Goal: Information Seeking & Learning: Learn about a topic

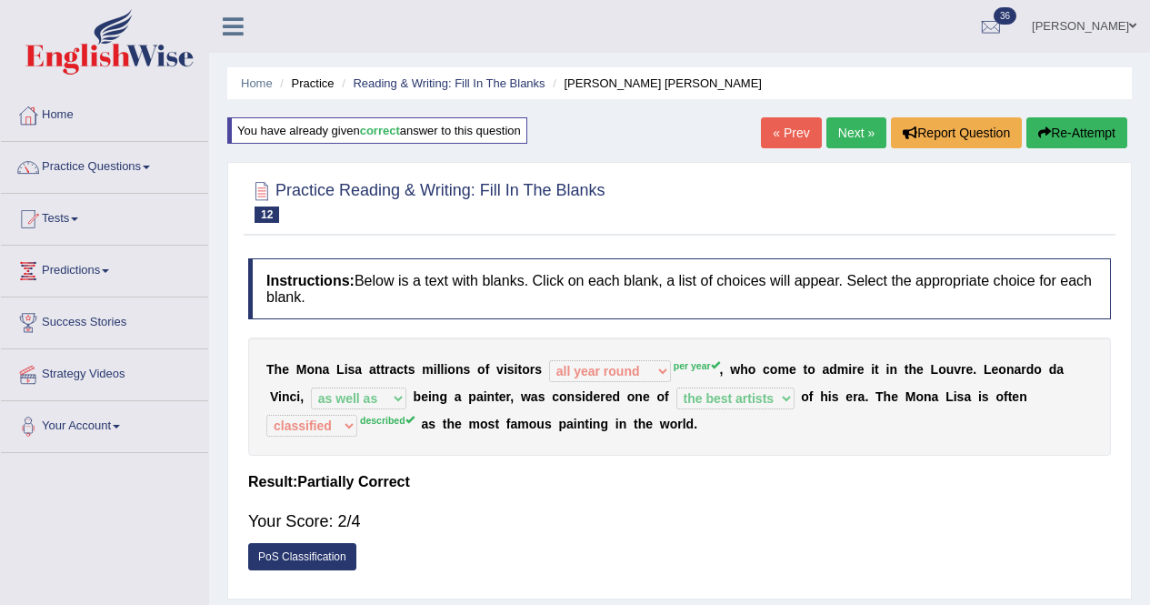
select select "all year round"
select select "as well as"
select select "the best artists"
select select "classified"
drag, startPoint x: 683, startPoint y: 430, endPoint x: 799, endPoint y: 430, distance: 116.4
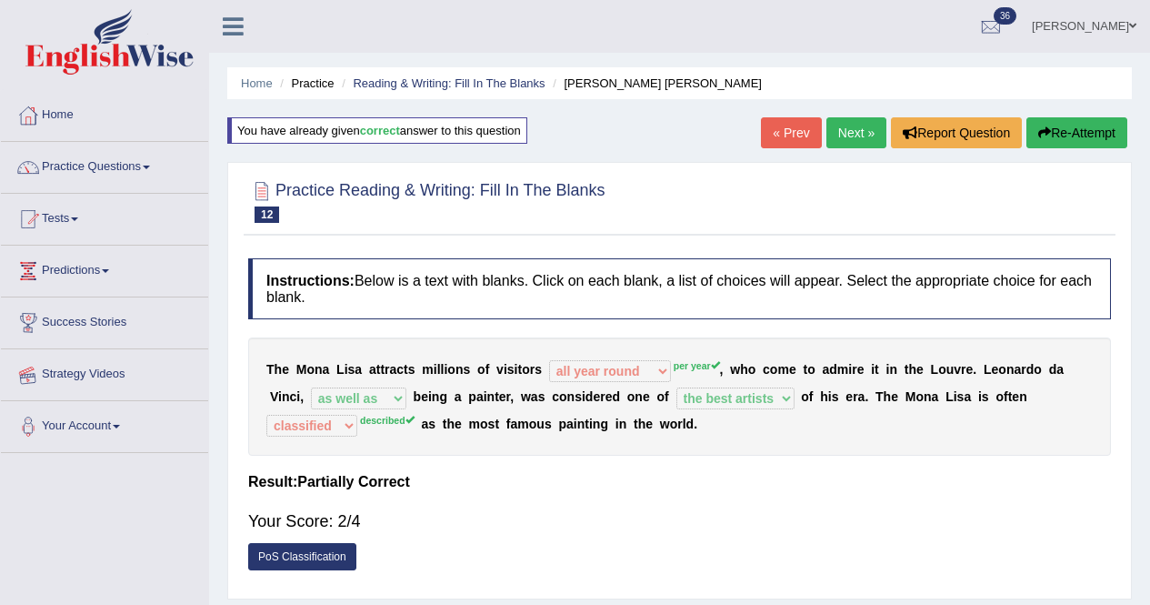
click at [618, 448] on div "T h e M o n a L i s a a t t r a c t s m i l l i o n s o f v i s i t o r s aroun…" at bounding box center [679, 396] width 863 height 118
click at [833, 124] on link "Next »" at bounding box center [856, 132] width 60 height 31
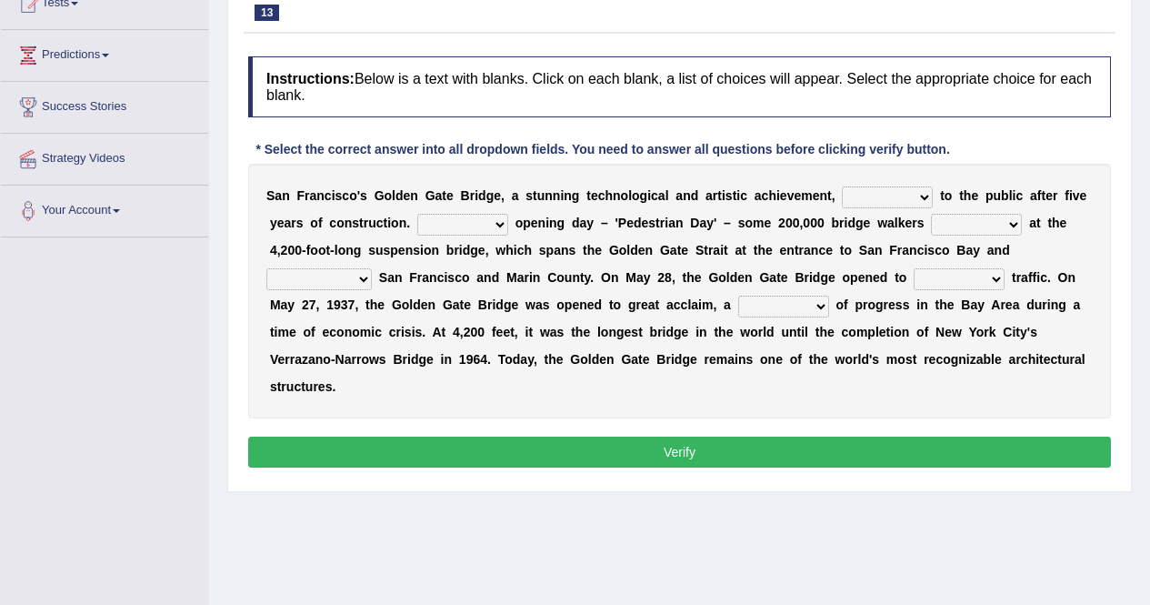
scroll to position [220, 0]
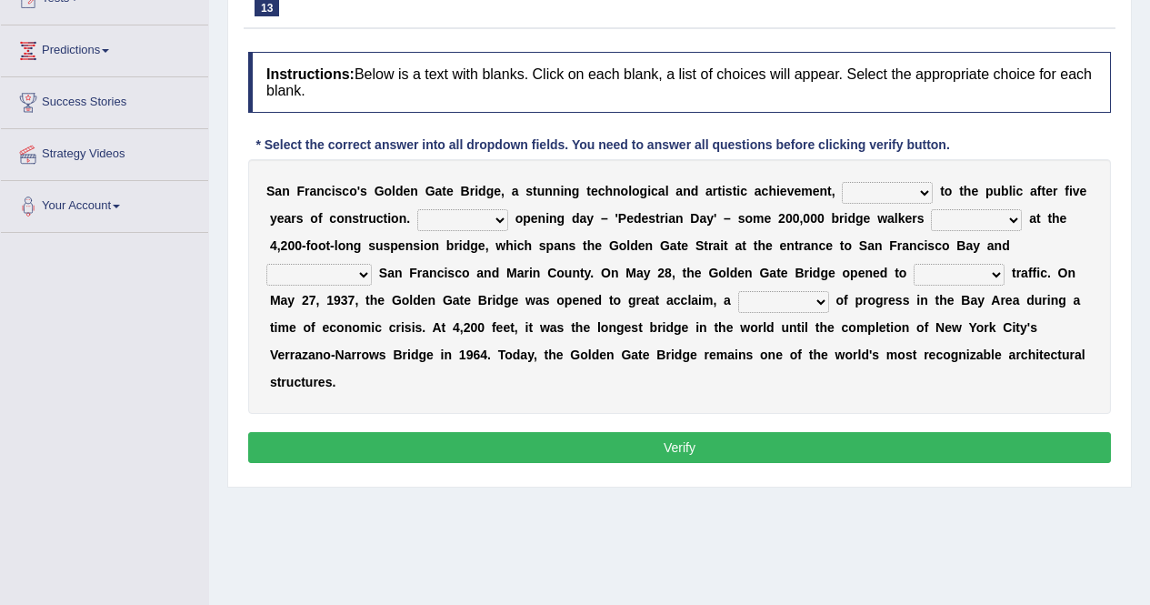
click at [905, 194] on select "opens closes appears equals" at bounding box center [887, 193] width 91 height 22
select select "opens"
click at [869, 182] on select "opens closes appears equals" at bounding box center [887, 193] width 91 height 22
click at [508, 215] on select "On During Since When" at bounding box center [462, 220] width 91 height 22
select select "On"
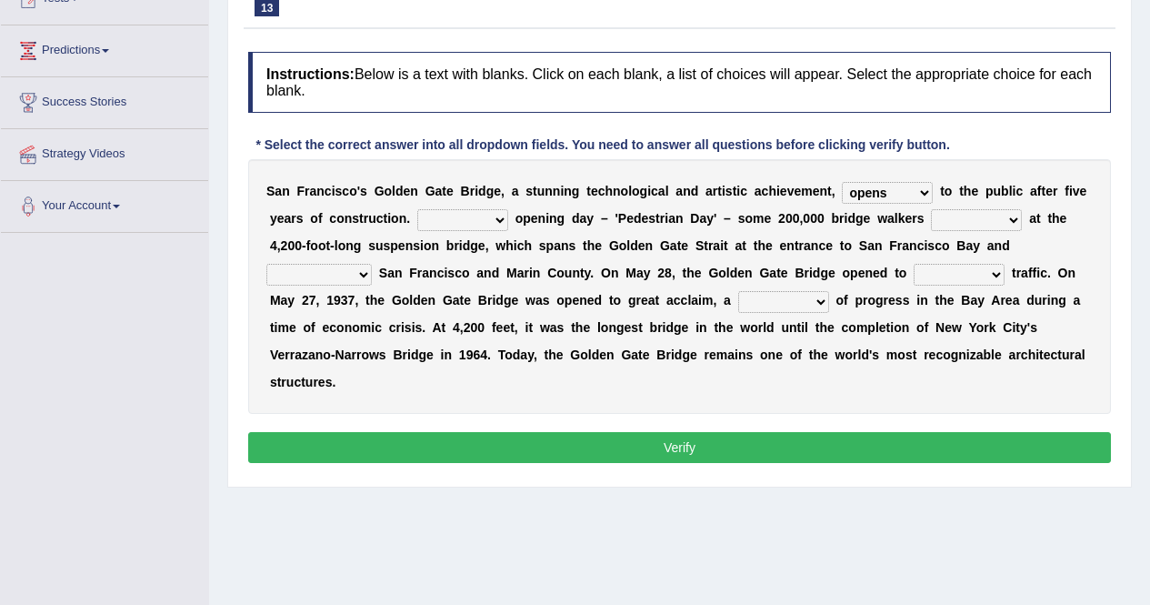
click at [455, 209] on select "On During Since When" at bounding box center [462, 220] width 91 height 22
click at [1009, 217] on select "stationed looked marveled laughed" at bounding box center [976, 220] width 91 height 22
select select "looked"
click at [985, 209] on select "stationed looked marveled laughed" at bounding box center [976, 220] width 91 height 22
click at [372, 279] on select "separates connects channels differentiates" at bounding box center [318, 275] width 105 height 22
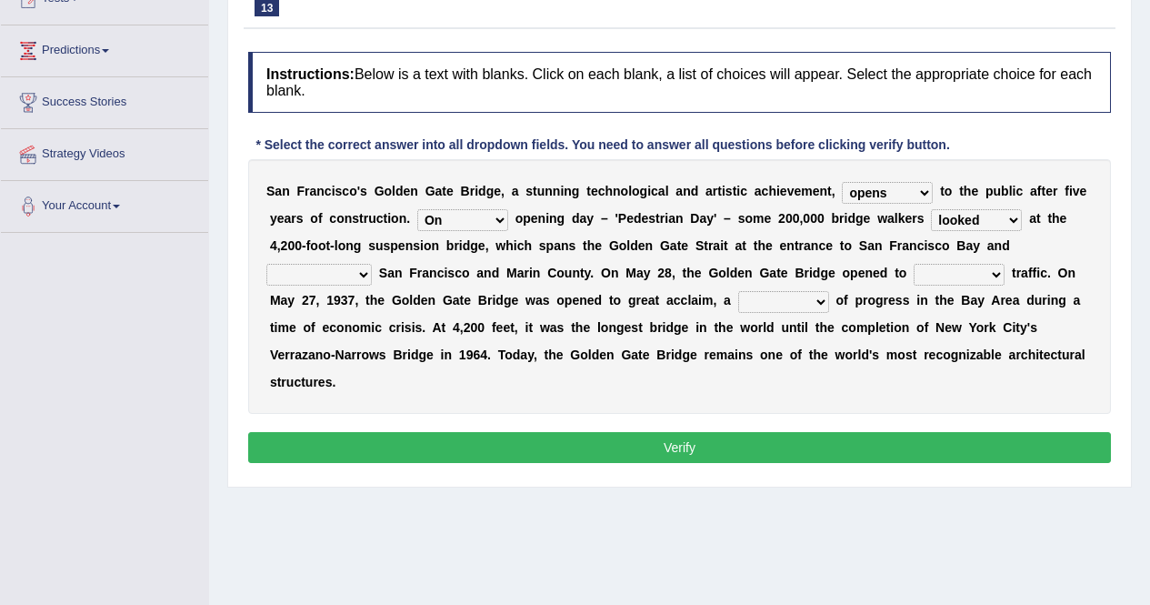
select select "separates"
click at [270, 264] on select "separates connects channels differentiates" at bounding box center [318, 275] width 105 height 22
click at [991, 273] on select "aquatic vehicular airborne watertight" at bounding box center [959, 275] width 91 height 22
select select "vehicular"
click at [948, 264] on select "aquatic vehicular airborne watertight" at bounding box center [959, 275] width 91 height 22
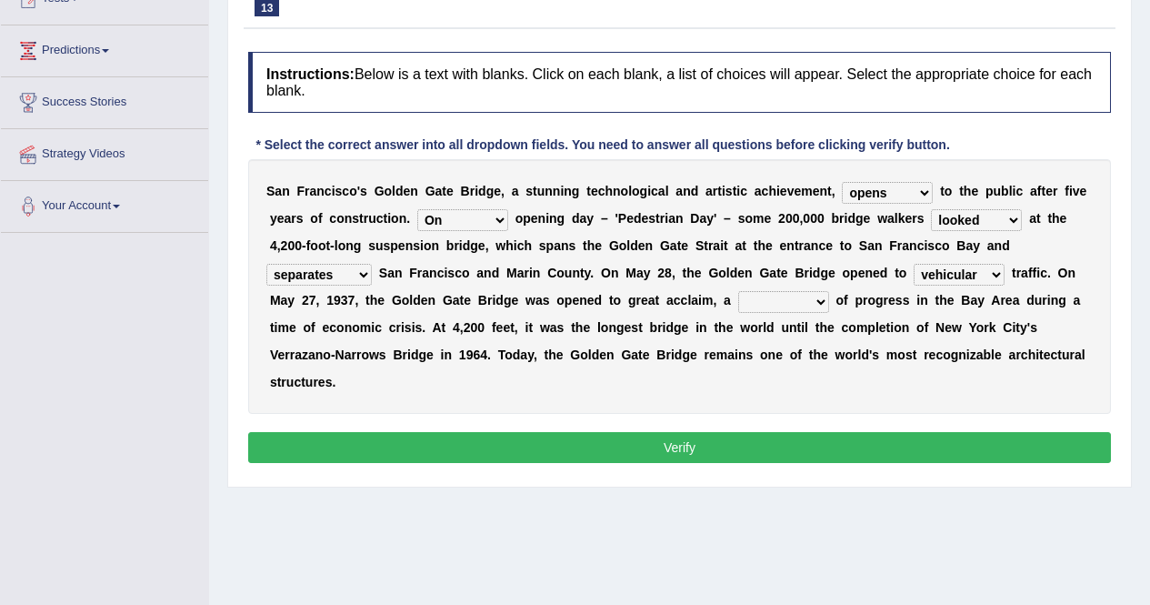
click at [819, 302] on select "denial symbol technique yield" at bounding box center [783, 302] width 91 height 22
select select "technique"
click at [785, 291] on select "denial symbol technique yield" at bounding box center [783, 302] width 91 height 22
click at [721, 445] on button "Verify" at bounding box center [679, 447] width 863 height 31
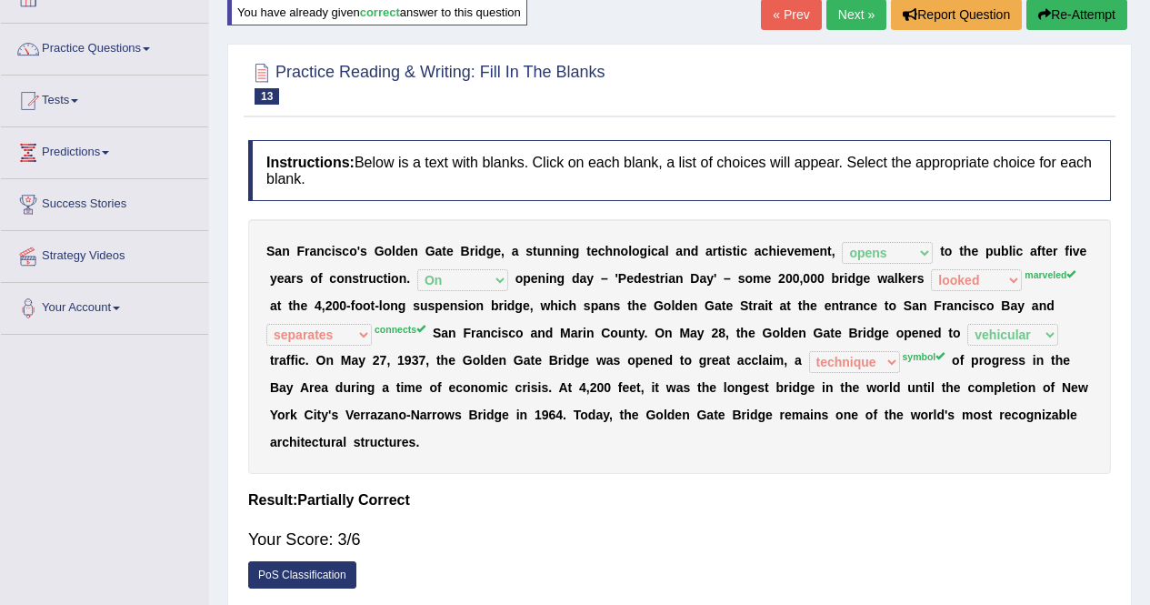
scroll to position [0, 0]
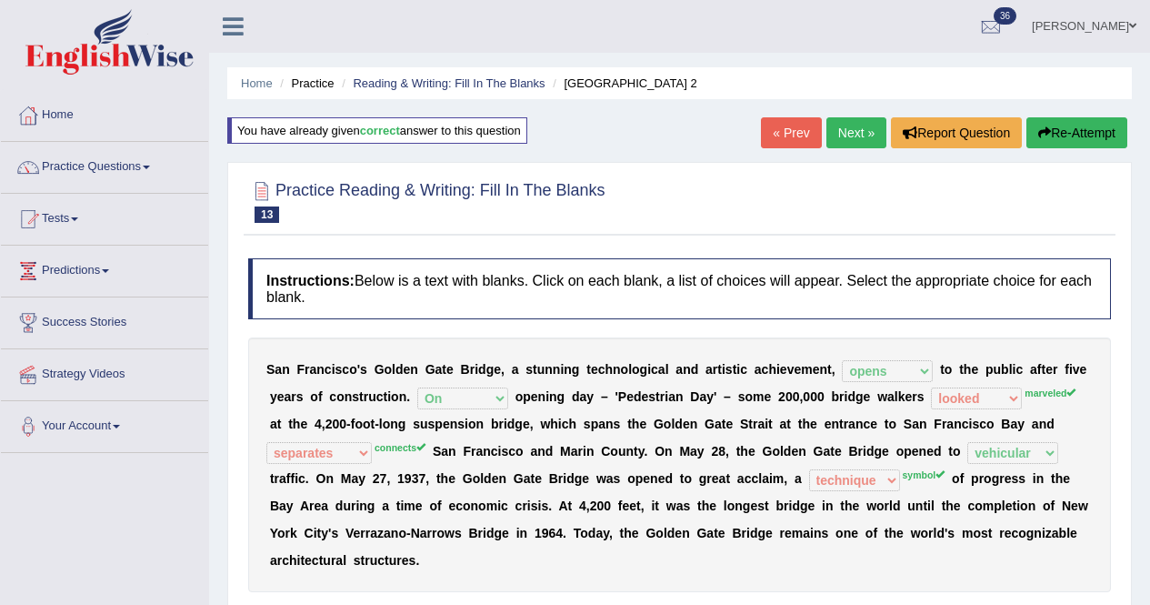
click at [835, 134] on link "Next »" at bounding box center [856, 132] width 60 height 31
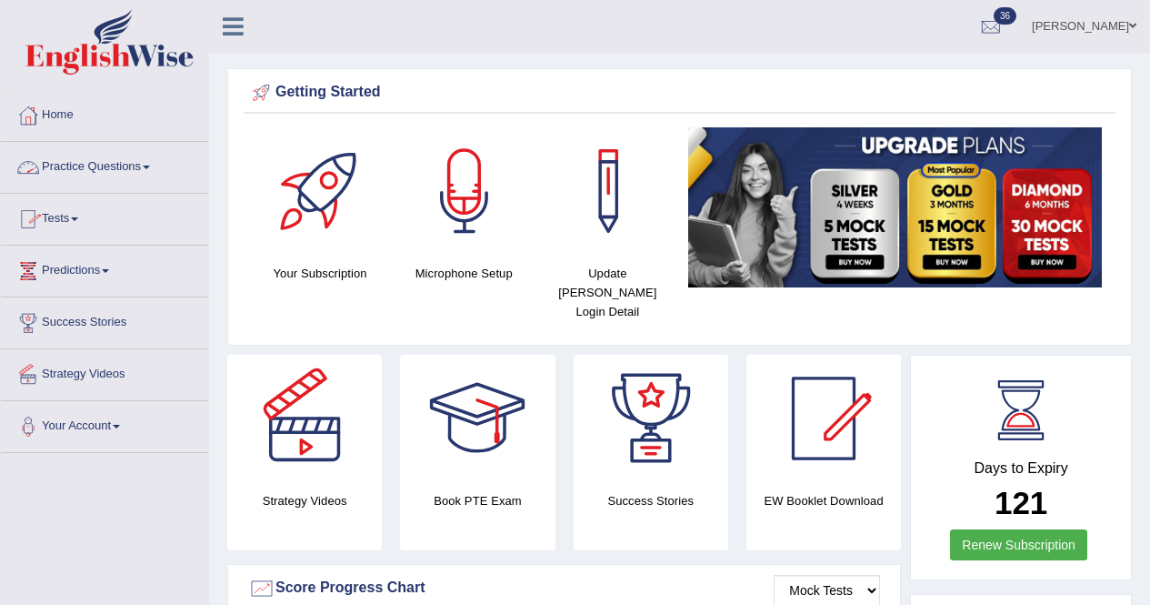
click at [112, 165] on link "Practice Questions" at bounding box center [104, 164] width 207 height 45
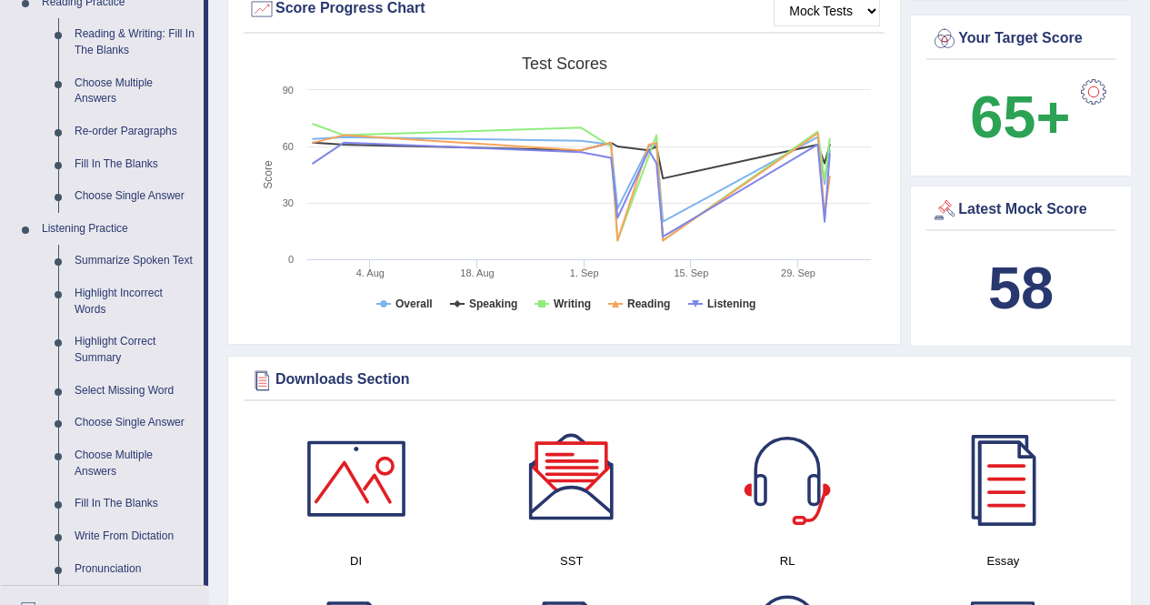
scroll to position [495, 0]
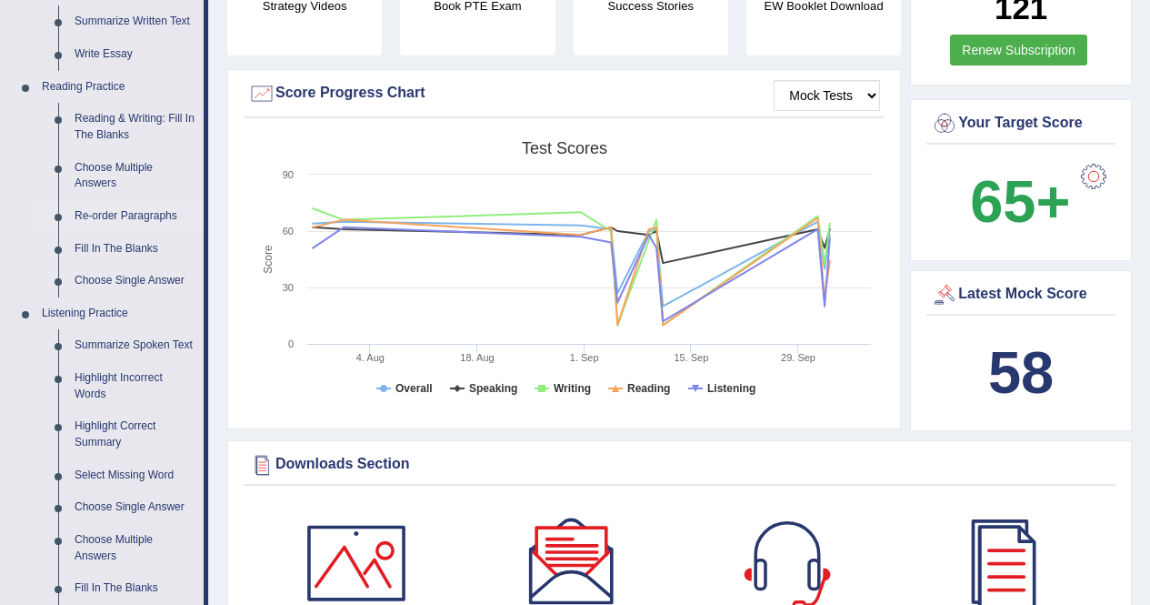
click at [154, 215] on link "Re-order Paragraphs" at bounding box center [134, 216] width 137 height 33
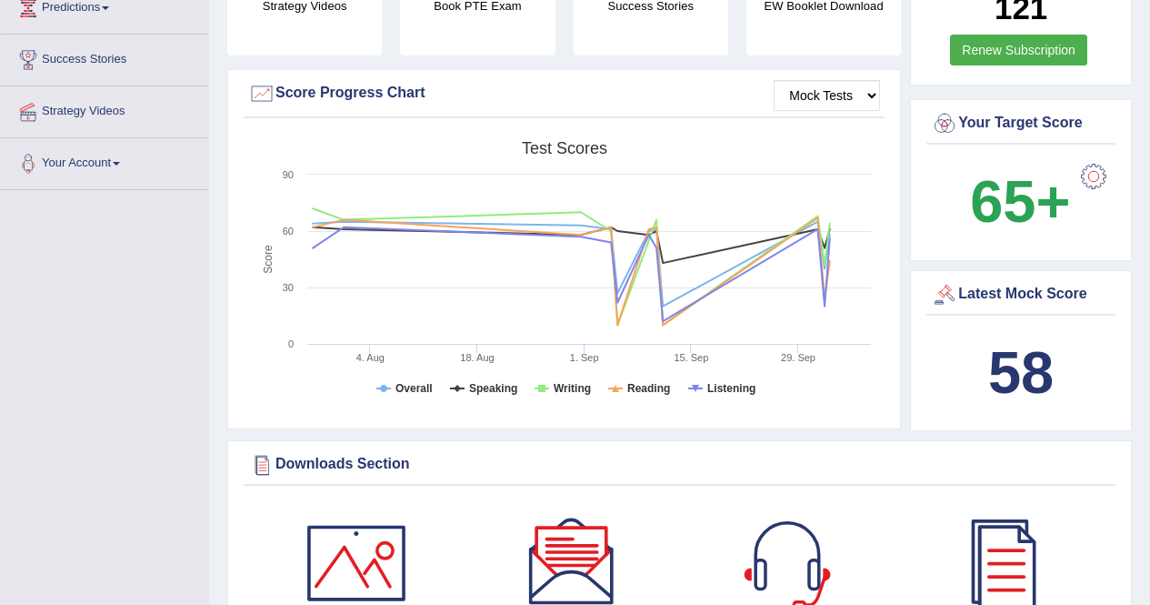
scroll to position [208, 0]
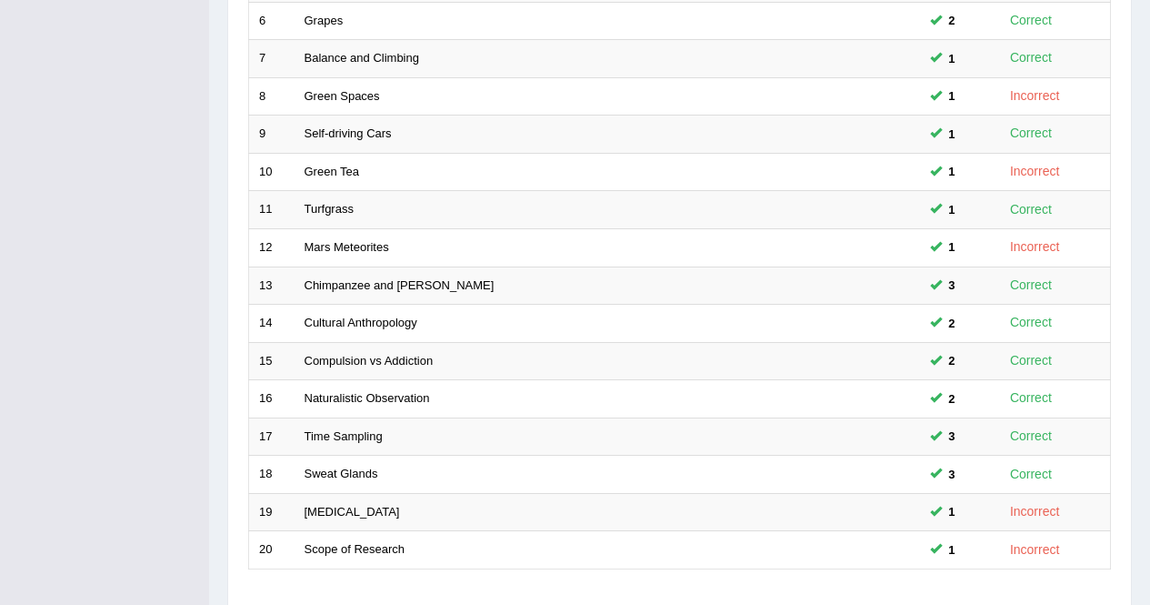
scroll to position [599, 0]
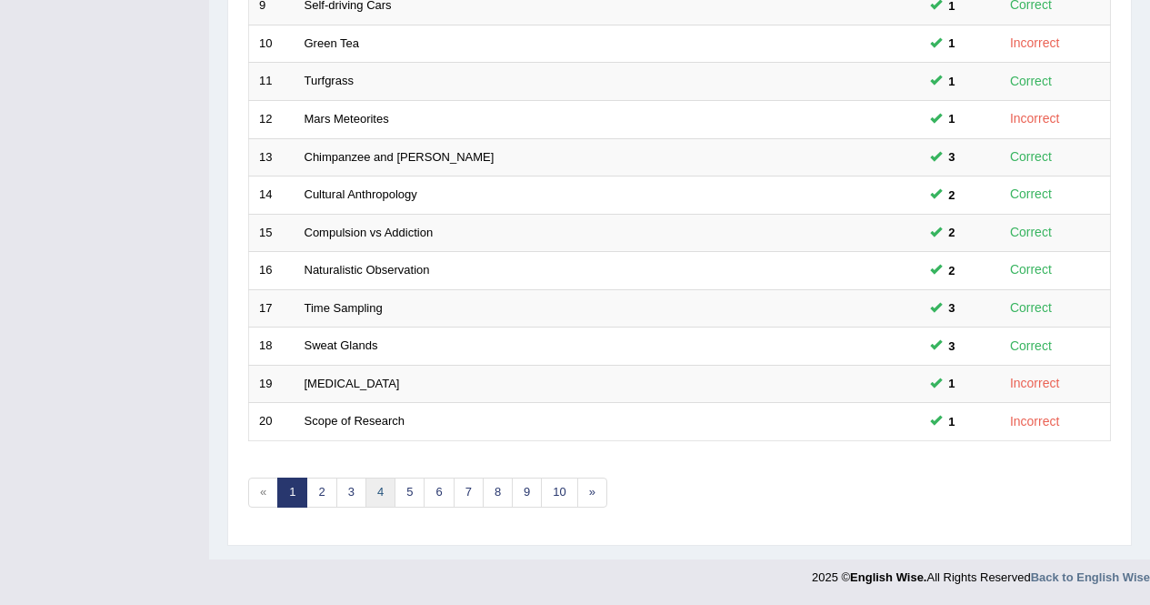
click at [375, 495] on link "4" at bounding box center [380, 492] width 30 height 30
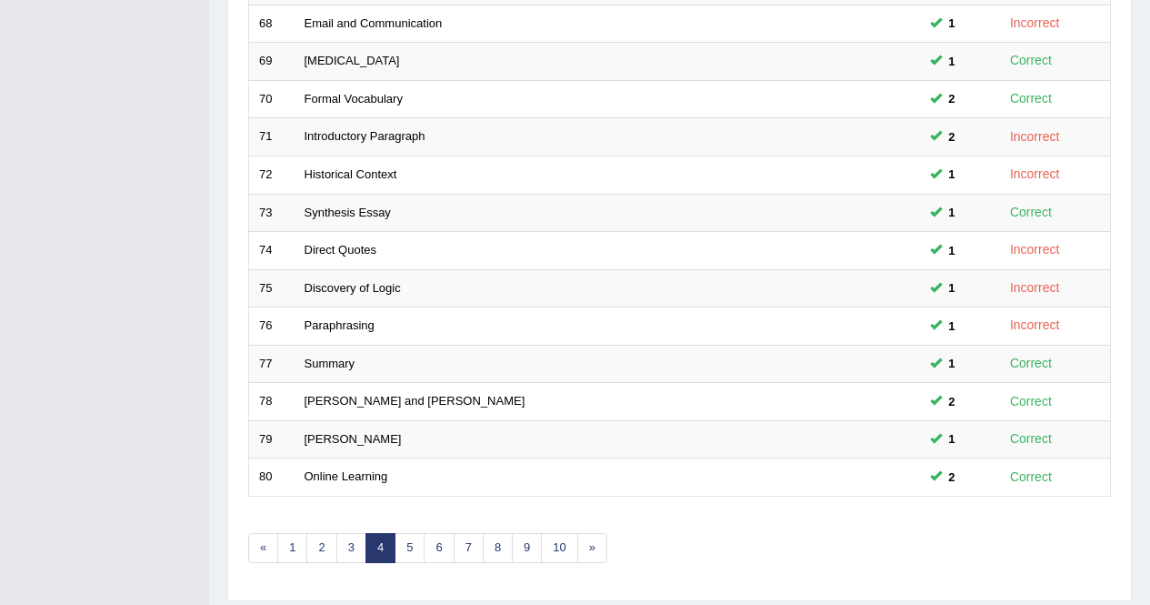
scroll to position [599, 0]
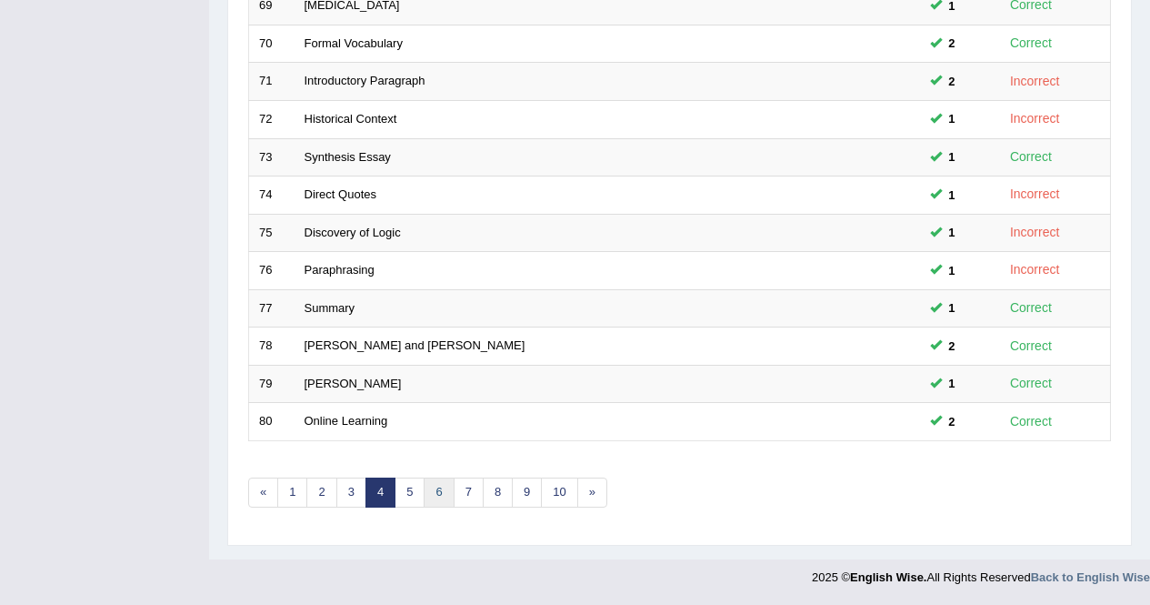
click at [437, 499] on link "6" at bounding box center [439, 492] width 30 height 30
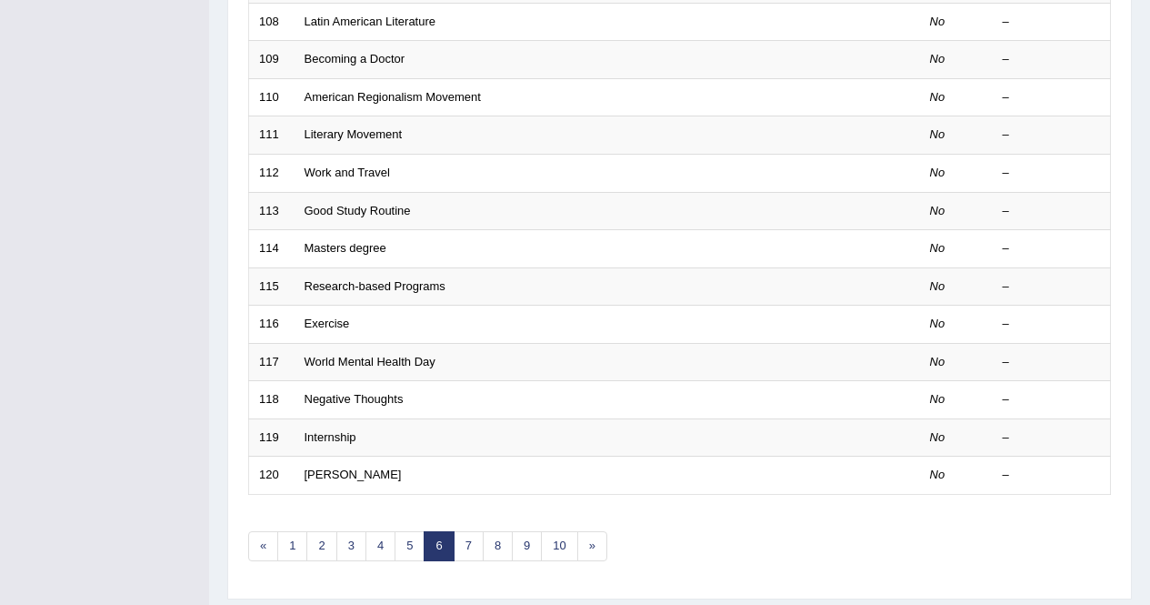
scroll to position [599, 0]
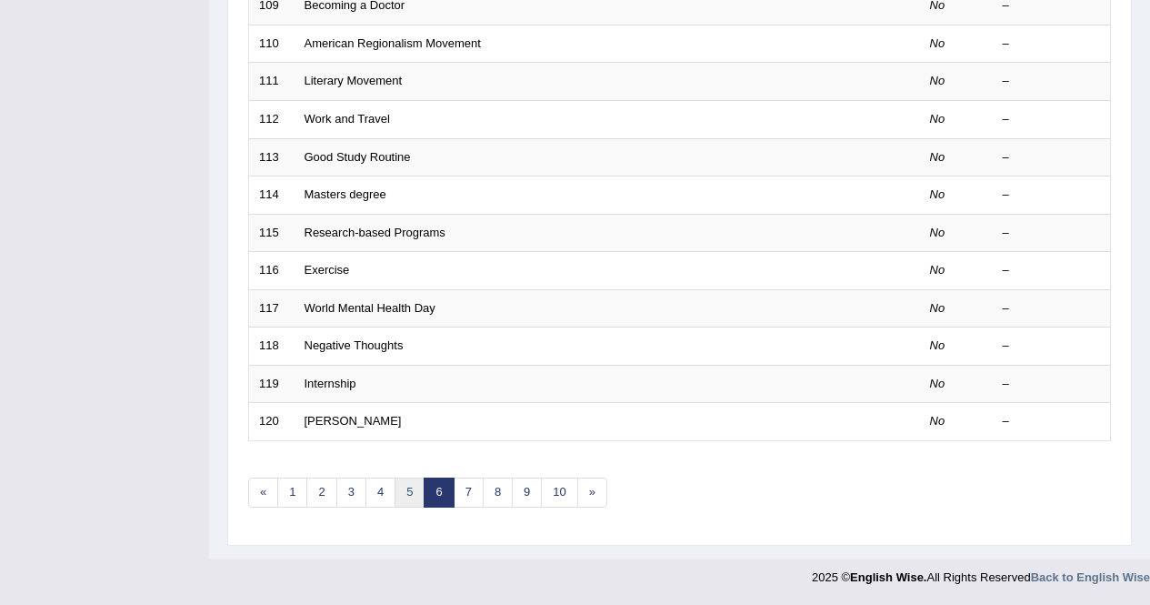
click at [410, 495] on link "5" at bounding box center [410, 492] width 30 height 30
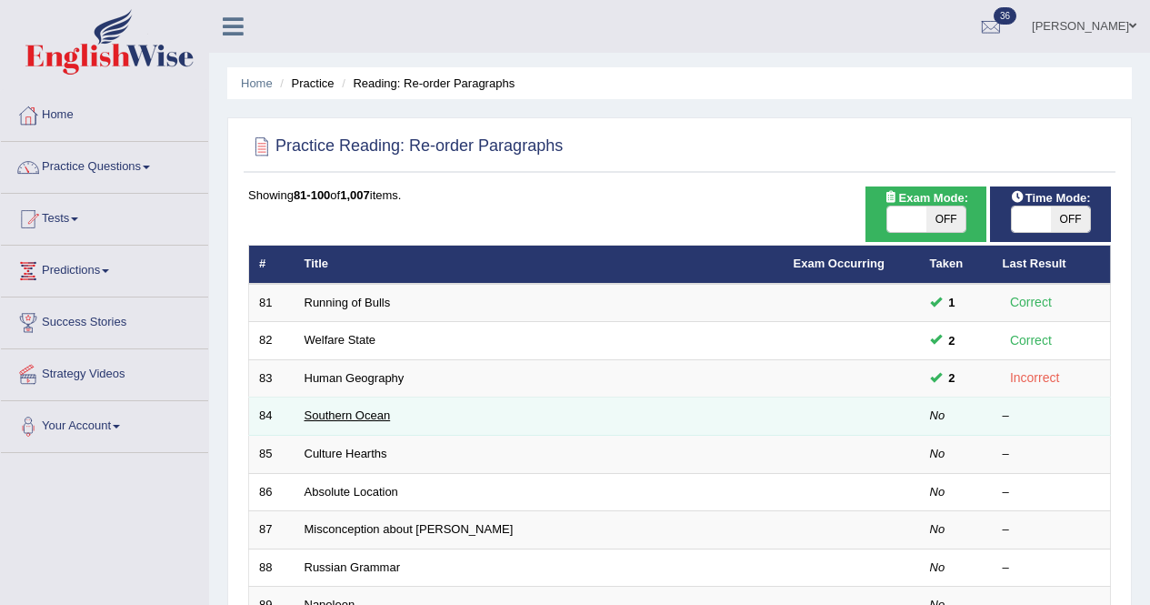
click at [355, 409] on link "Southern Ocean" at bounding box center [348, 415] width 86 height 14
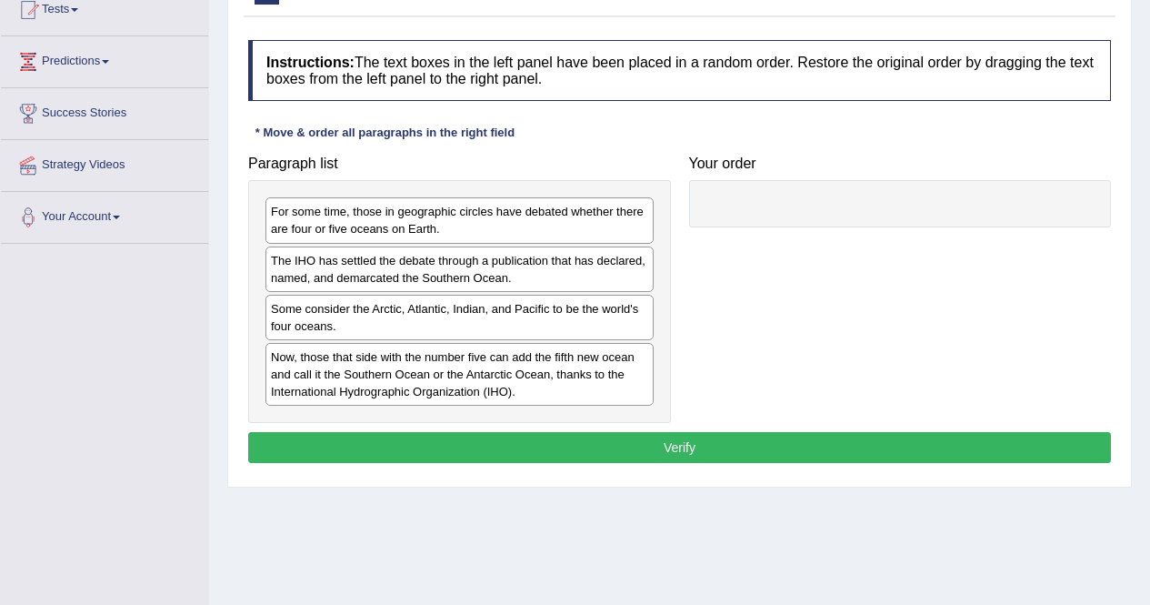
scroll to position [227, 0]
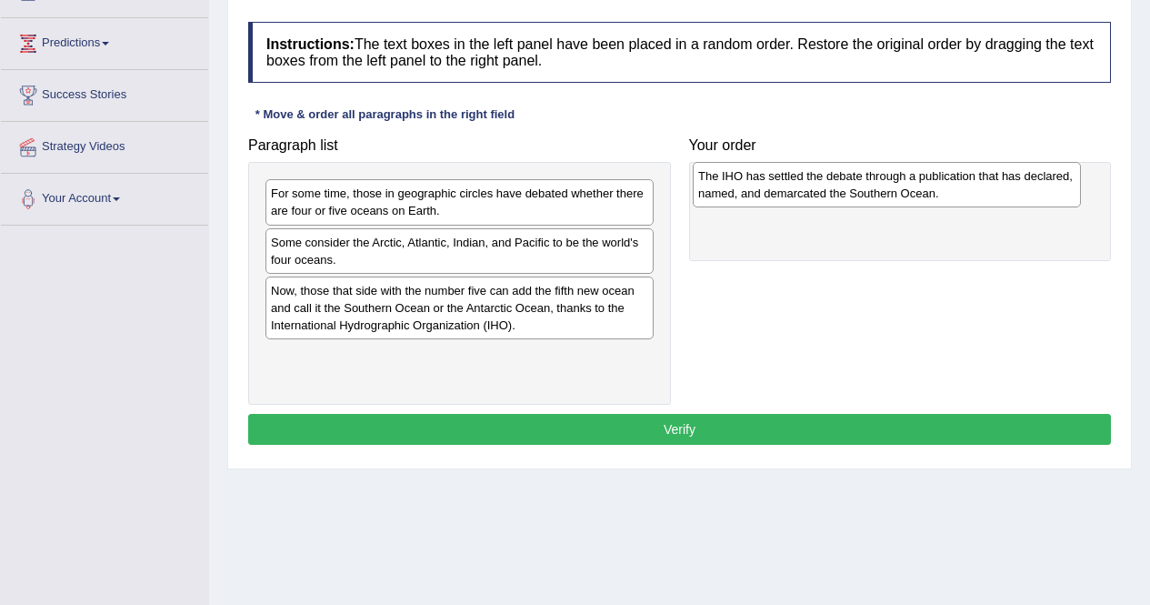
drag, startPoint x: 316, startPoint y: 257, endPoint x: 744, endPoint y: 190, distance: 432.5
click at [744, 190] on div "The IHO has settled the debate through a publication that has declared, named, …" at bounding box center [887, 184] width 388 height 45
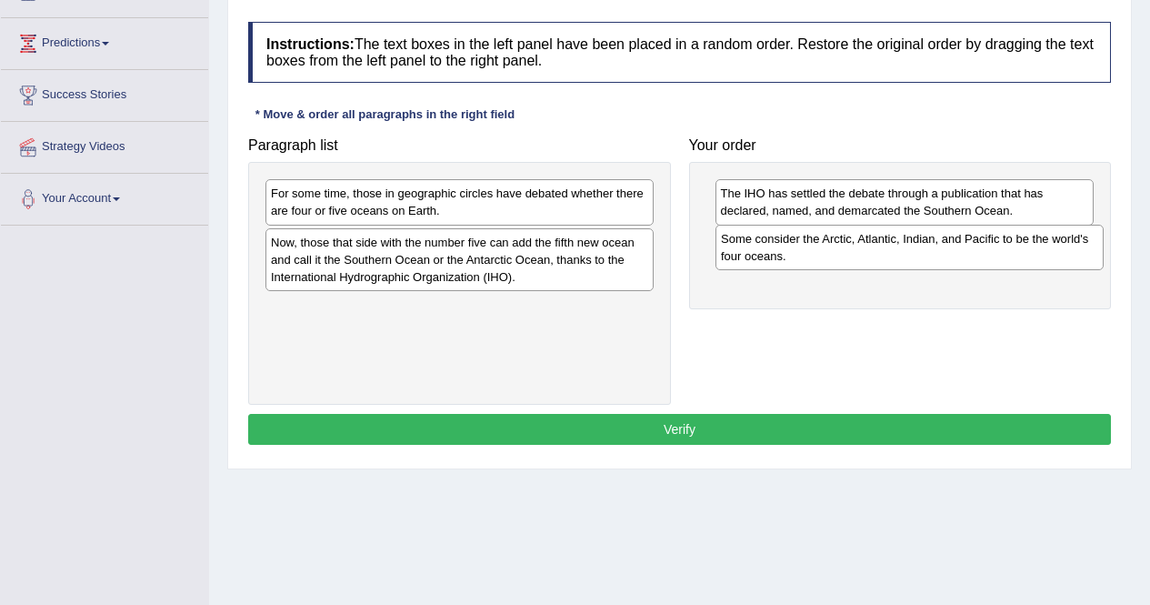
drag, startPoint x: 336, startPoint y: 254, endPoint x: 786, endPoint y: 250, distance: 450.0
click at [786, 250] on div "Some consider the Arctic, Atlantic, Indian, and Pacific to be the world's four …" at bounding box center [909, 247] width 388 height 45
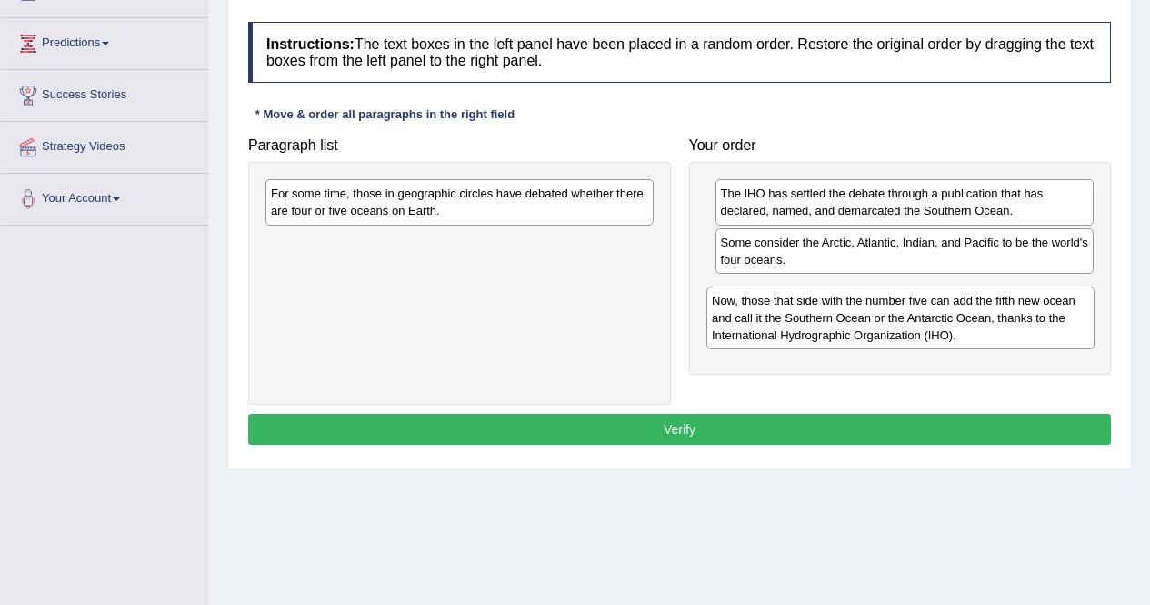
drag, startPoint x: 352, startPoint y: 246, endPoint x: 793, endPoint y: 305, distance: 444.7
click at [793, 305] on div "Now, those that side with the number five can add the fifth new ocean and call …" at bounding box center [900, 317] width 388 height 63
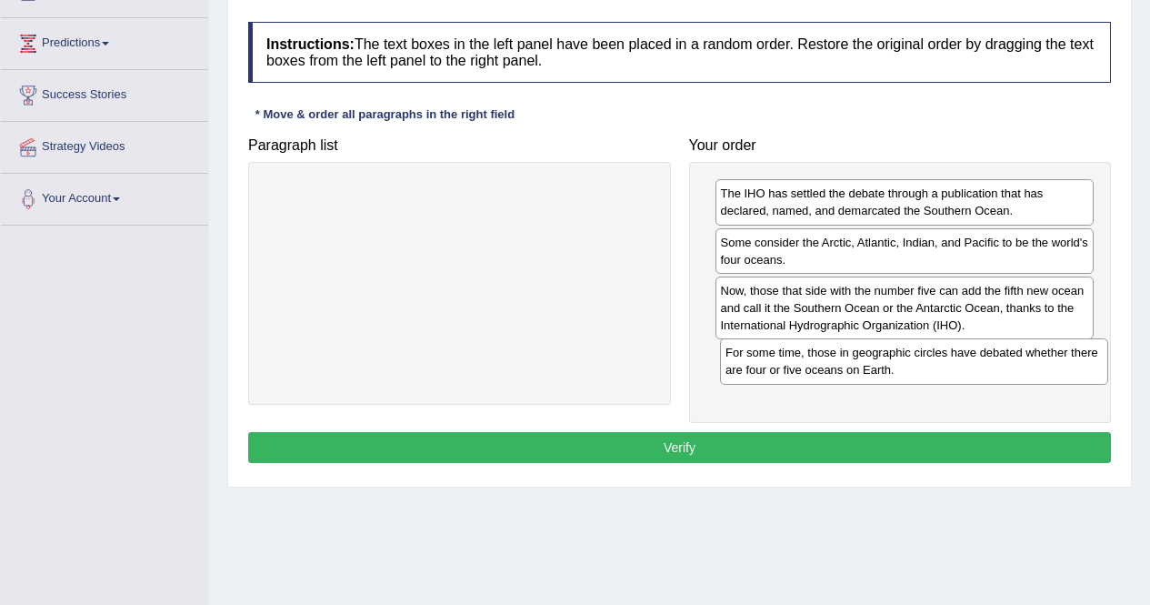
drag, startPoint x: 454, startPoint y: 201, endPoint x: 908, endPoint y: 360, distance: 481.6
click at [908, 360] on div "For some time, those in geographic circles have debated whether there are four …" at bounding box center [914, 360] width 388 height 45
click at [765, 435] on button "Verify" at bounding box center [679, 447] width 863 height 31
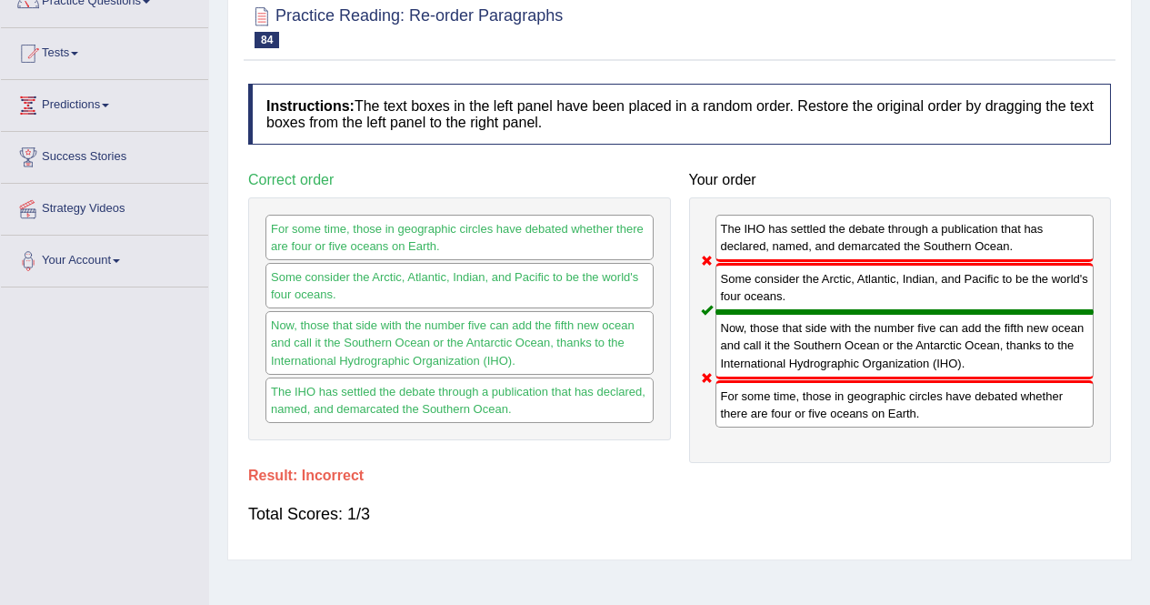
scroll to position [0, 0]
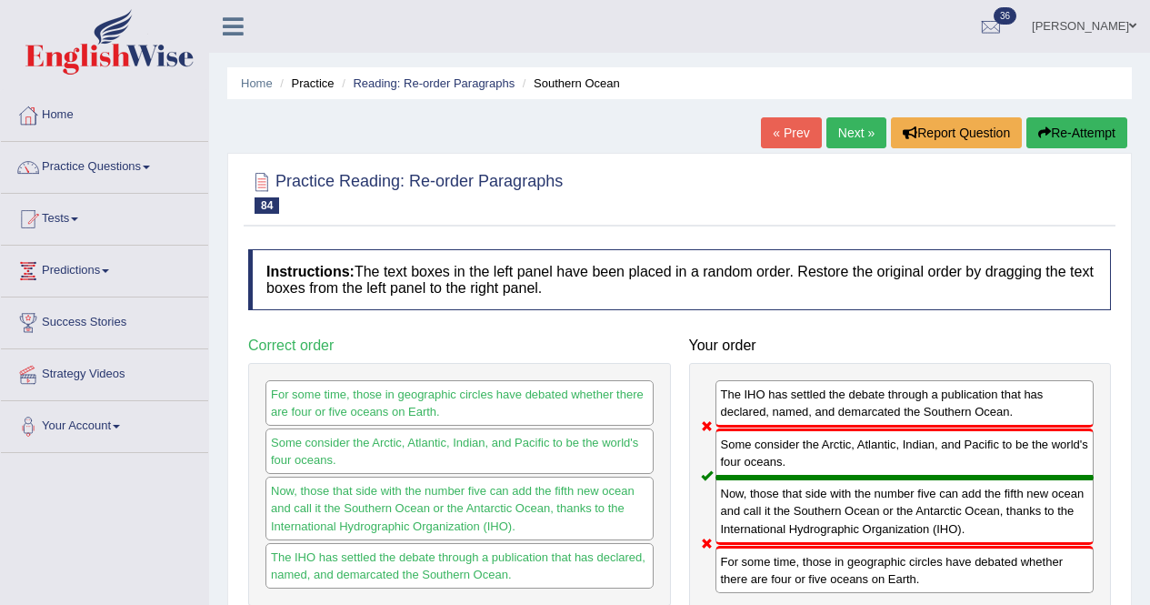
click at [841, 136] on link "Next »" at bounding box center [856, 132] width 60 height 31
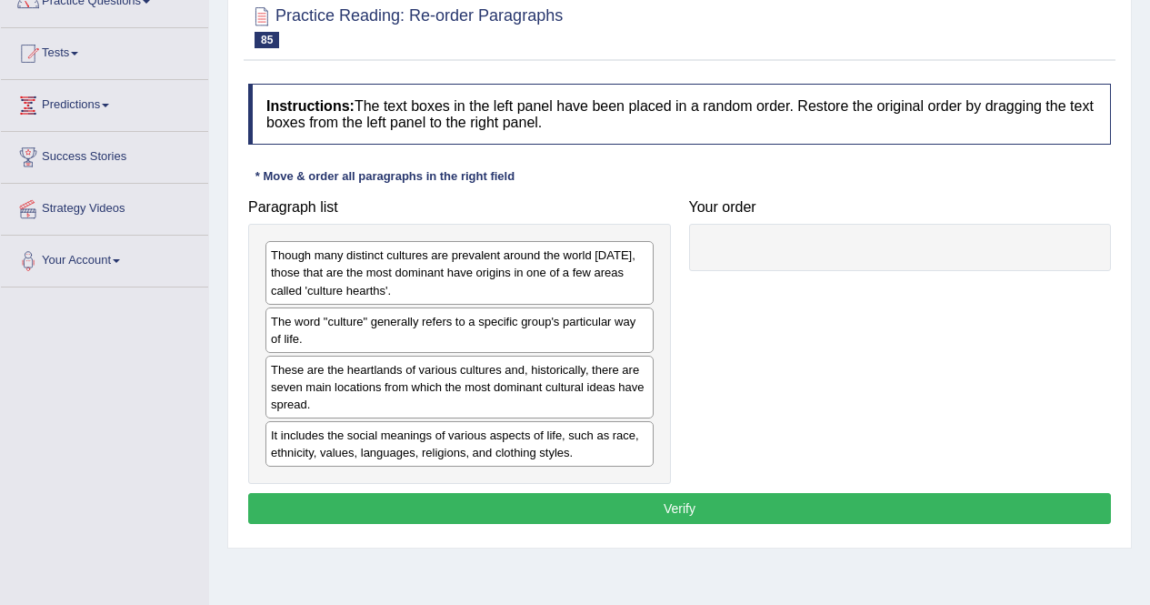
scroll to position [166, 0]
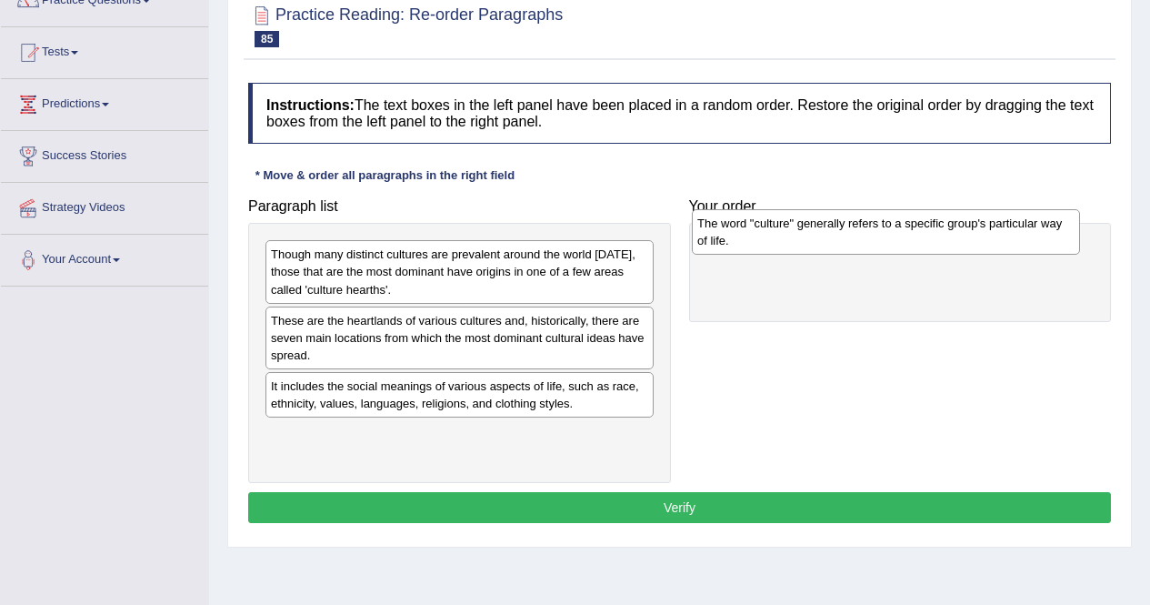
drag, startPoint x: 401, startPoint y: 329, endPoint x: 827, endPoint y: 232, distance: 437.3
click at [827, 232] on div "The word "culture" generally refers to a specific group's particular way of lif…" at bounding box center [886, 231] width 388 height 45
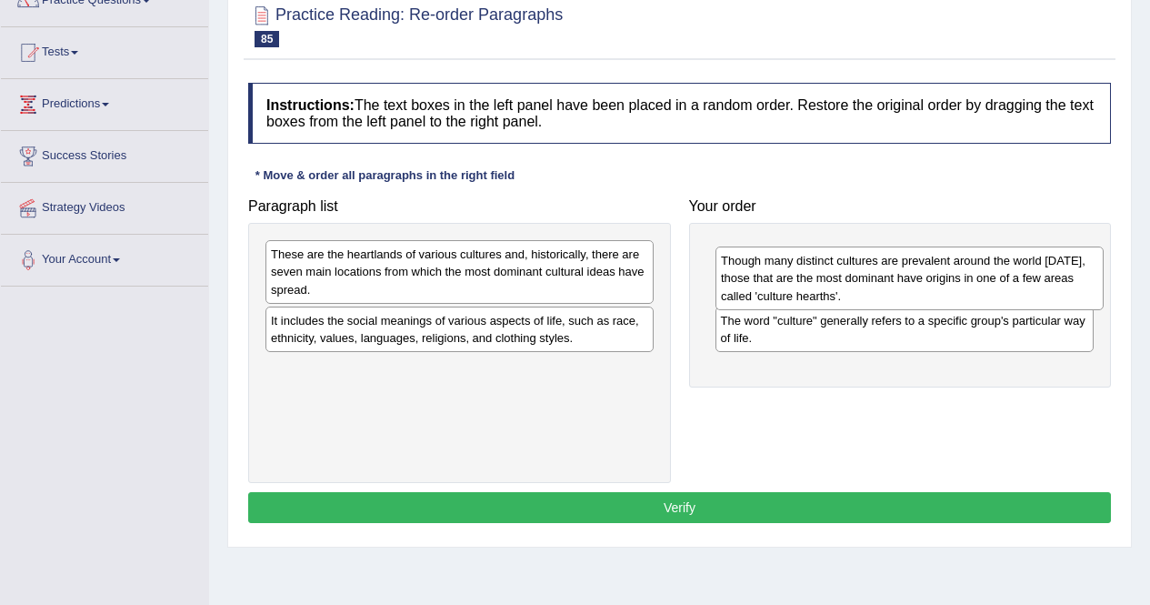
drag, startPoint x: 407, startPoint y: 267, endPoint x: 857, endPoint y: 274, distance: 450.0
click at [857, 274] on div "Though many distinct cultures are prevalent around the world [DATE], those that…" at bounding box center [909, 277] width 388 height 63
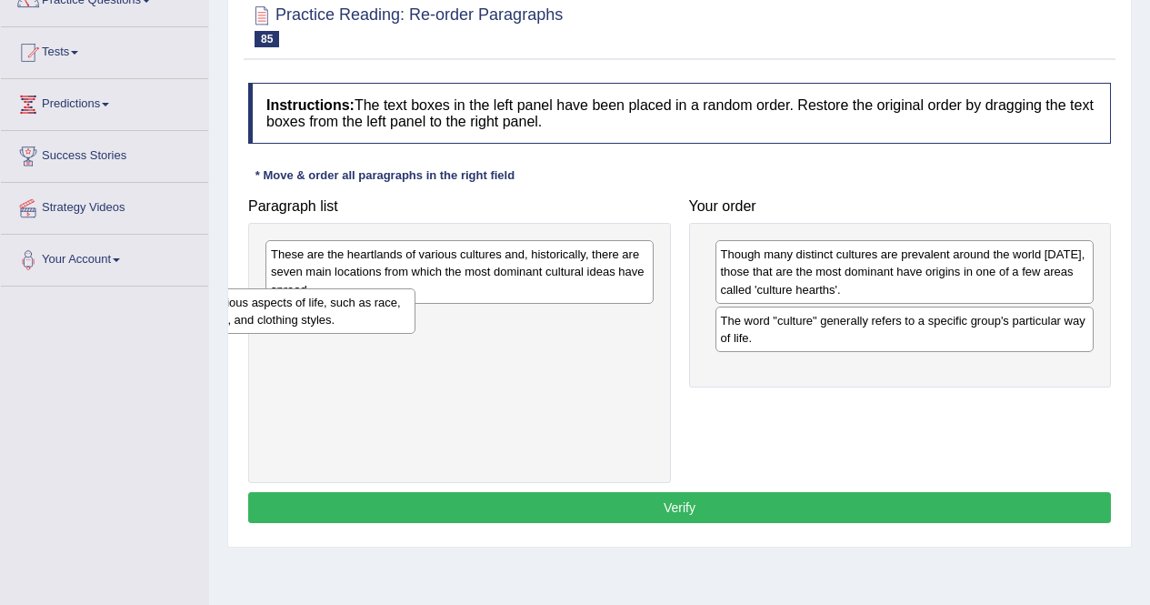
drag, startPoint x: 362, startPoint y: 341, endPoint x: 203, endPoint y: 300, distance: 164.3
click at [189, 305] on div "Toggle navigation Home Practice Questions Speaking Practice Read Aloud Repeat S…" at bounding box center [575, 306] width 1150 height 945
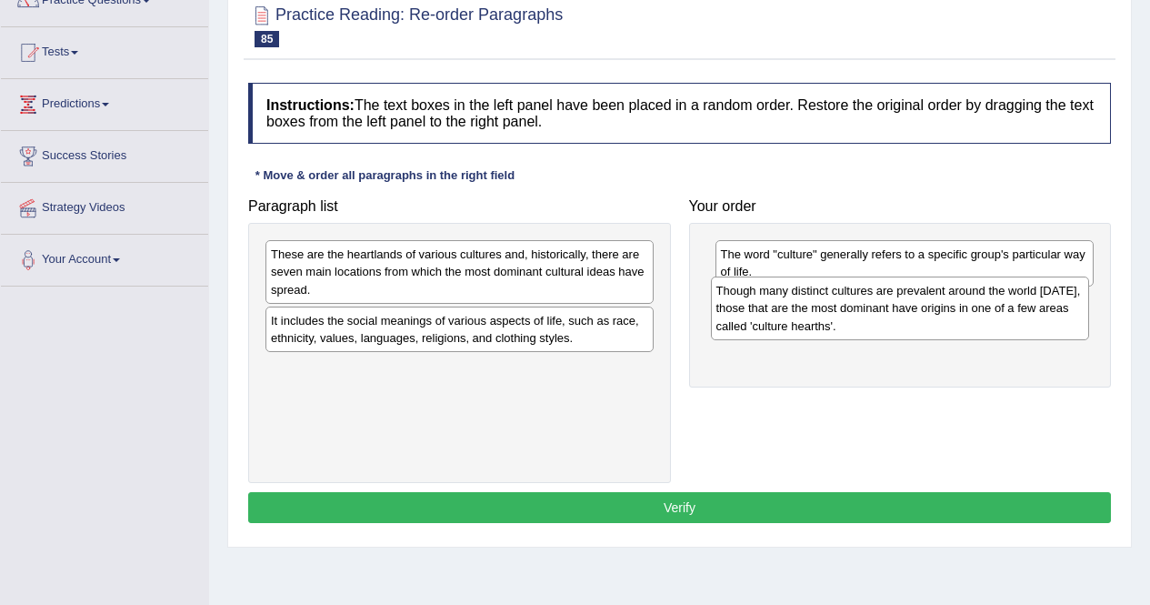
drag, startPoint x: 751, startPoint y: 283, endPoint x: 746, endPoint y: 319, distance: 36.6
click at [746, 319] on div "Though many distinct cultures are prevalent around the world today, those that …" at bounding box center [900, 307] width 379 height 63
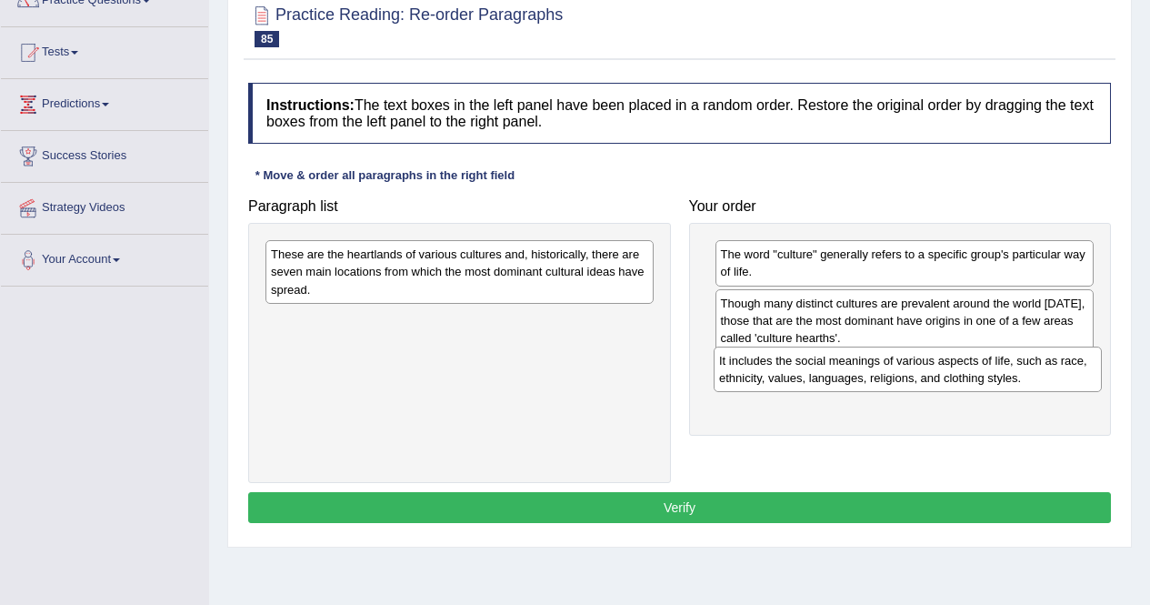
drag, startPoint x: 333, startPoint y: 330, endPoint x: 781, endPoint y: 370, distance: 450.0
click at [781, 370] on div "It includes the social meanings of various aspects of life, such as race, ethni…" at bounding box center [908, 368] width 388 height 45
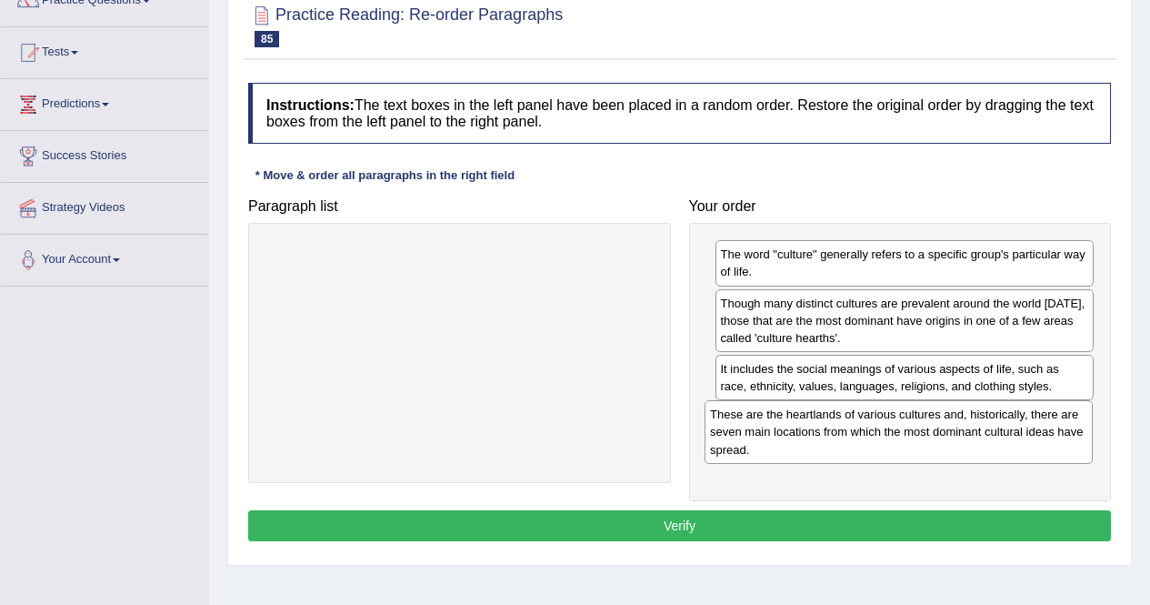
drag, startPoint x: 451, startPoint y: 280, endPoint x: 890, endPoint y: 440, distance: 467.3
click at [890, 440] on div "These are the heartlands of various cultures and, historically, there are seven…" at bounding box center [899, 431] width 388 height 63
click at [699, 525] on button "Verify" at bounding box center [679, 525] width 863 height 31
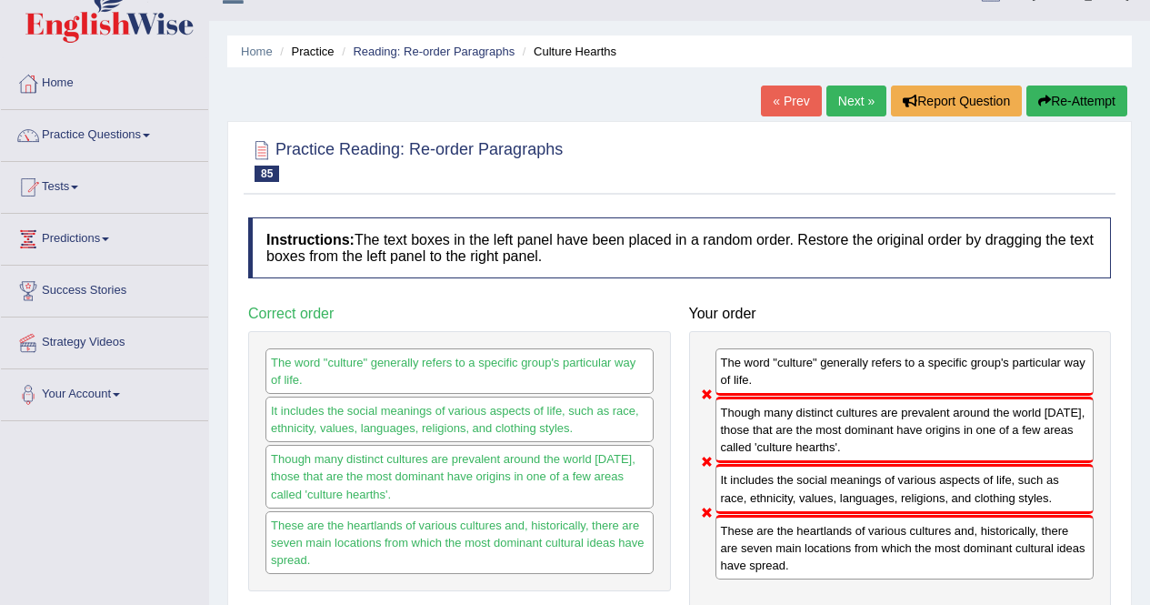
scroll to position [0, 0]
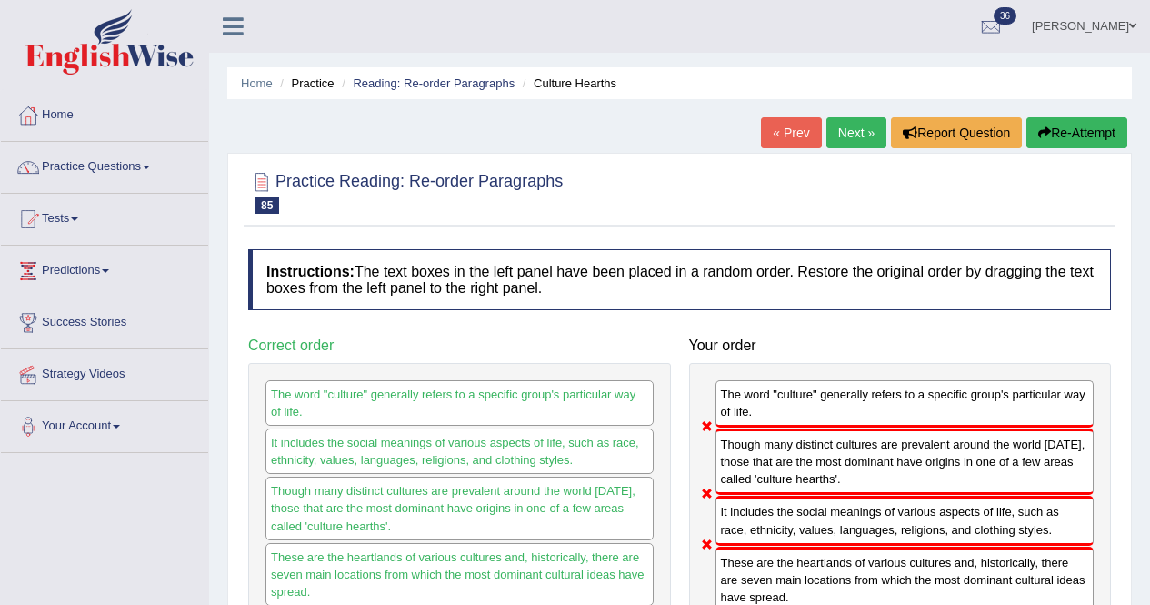
click at [1056, 129] on button "Re-Attempt" at bounding box center [1076, 132] width 101 height 31
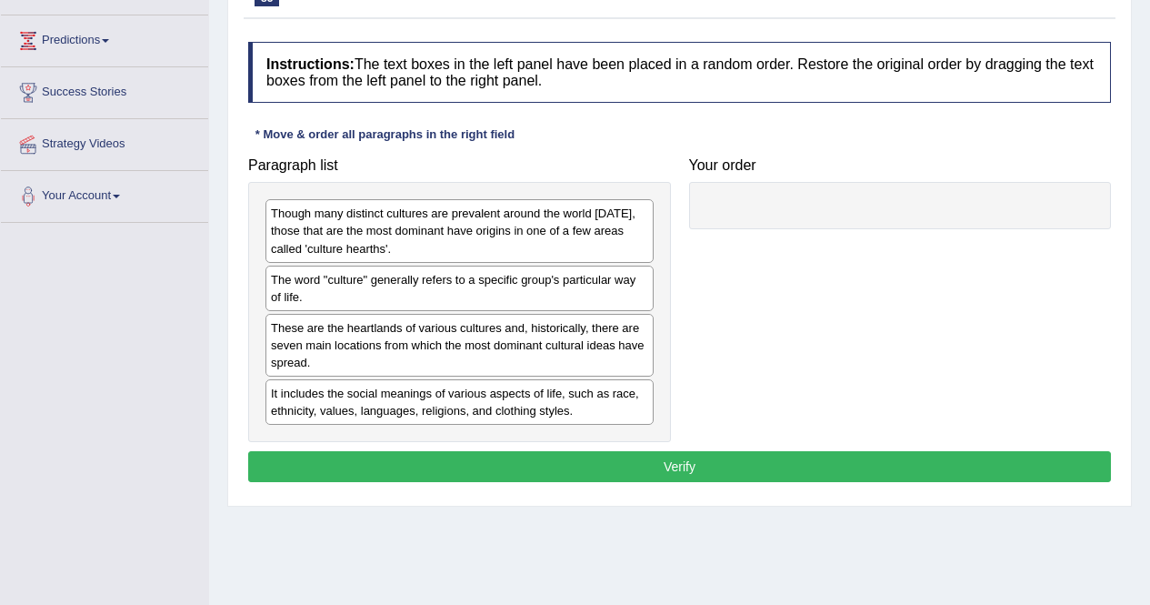
scroll to position [252, 0]
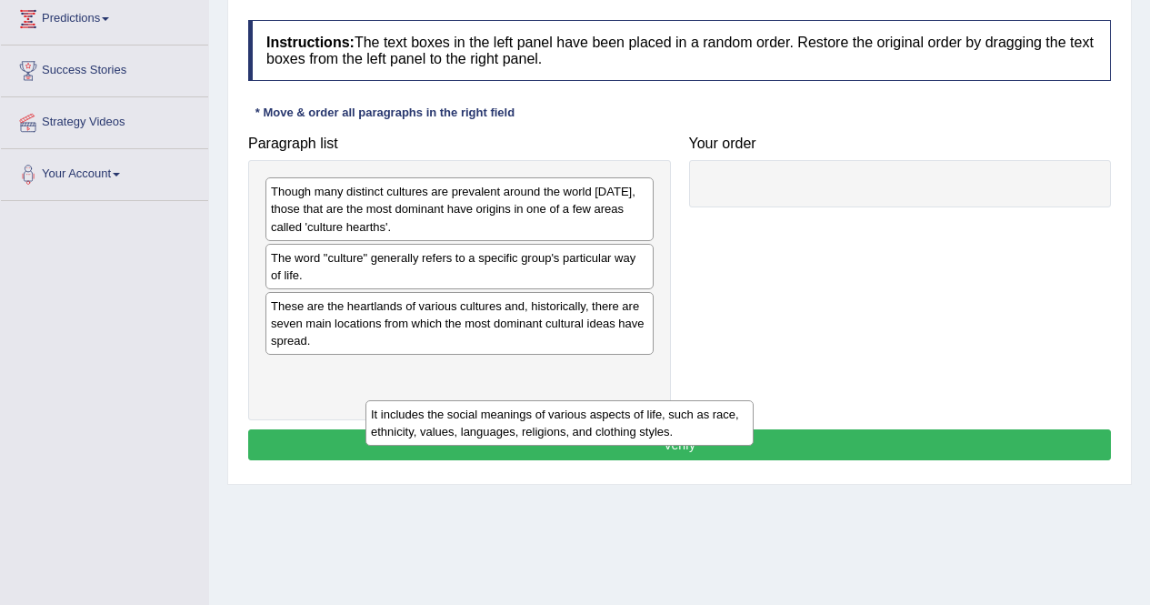
click at [673, 403] on div "It includes the social meanings of various aspects of life, such as race, ethni…" at bounding box center [559, 422] width 388 height 45
